Goal: Book appointment/travel/reservation

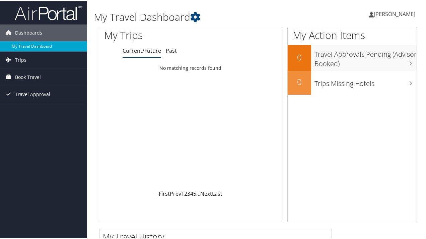
click at [24, 81] on span "Book Travel" at bounding box center [28, 76] width 26 height 17
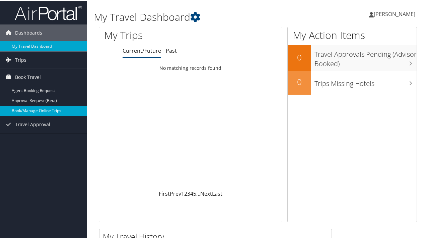
click at [40, 110] on link "Book/Manage Online Trips" at bounding box center [43, 110] width 87 height 10
